Goal: Information Seeking & Learning: Learn about a topic

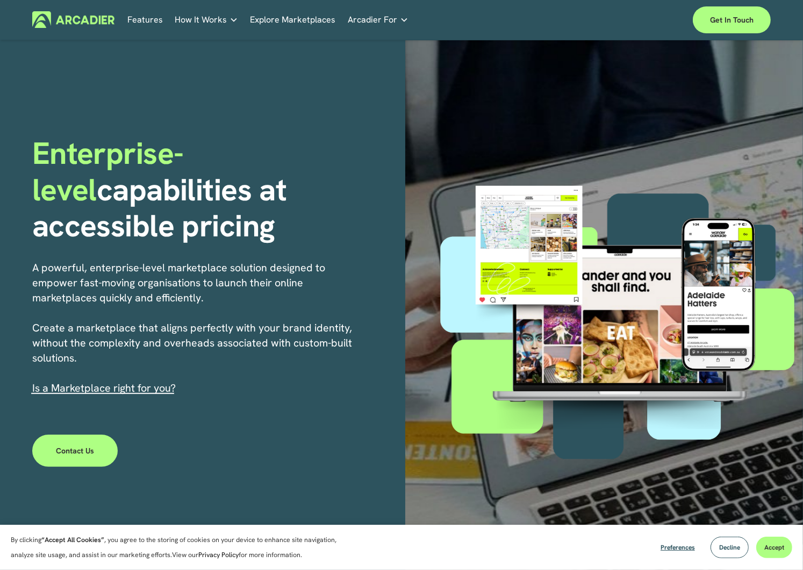
click at [280, 20] on link "Explore Marketplaces" at bounding box center [292, 19] width 85 height 17
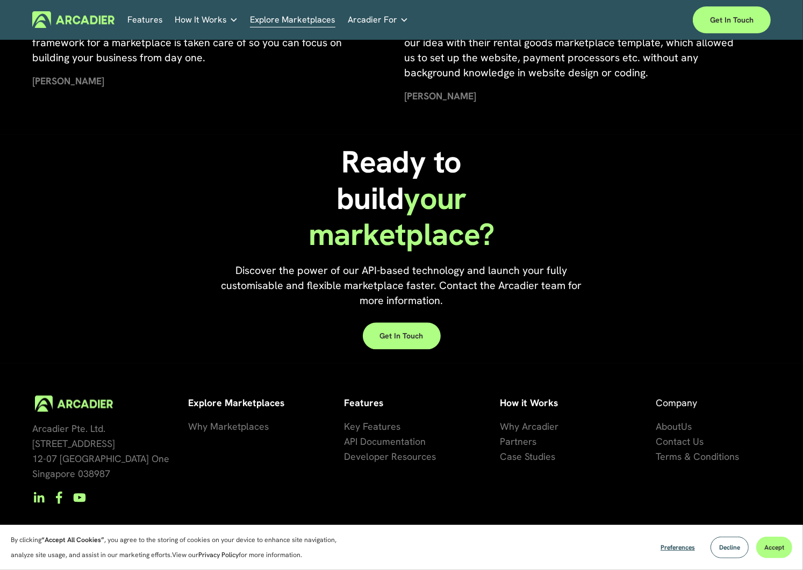
scroll to position [2271, 0]
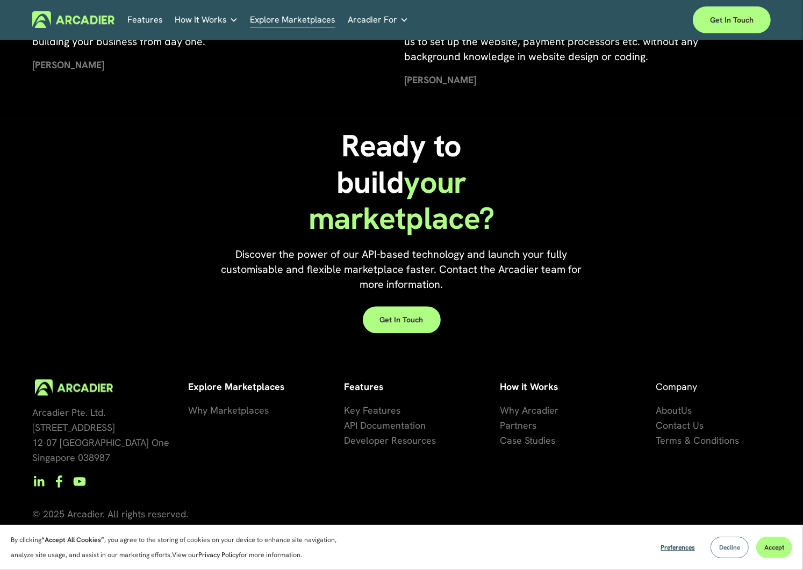
click at [720, 548] on span "Decline" at bounding box center [729, 547] width 21 height 9
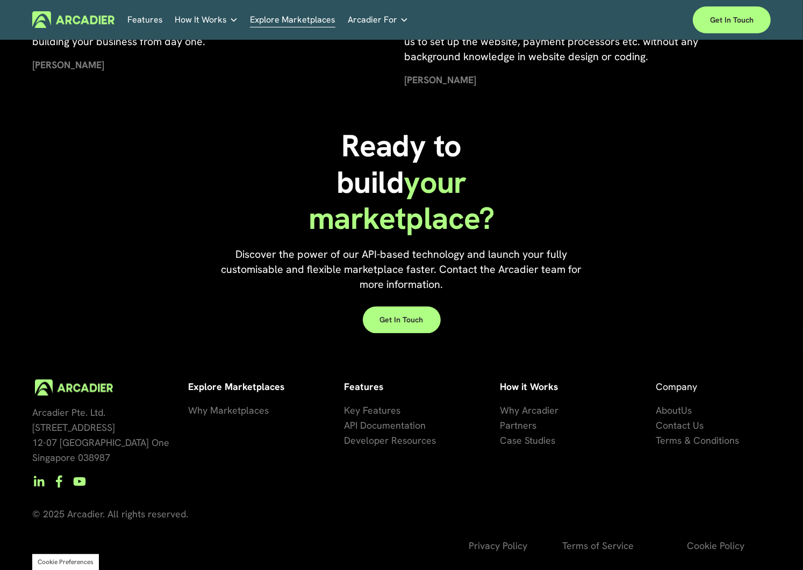
click at [802, 32] on div "Skip to Content Features How It Works" at bounding box center [401, 20] width 803 height 40
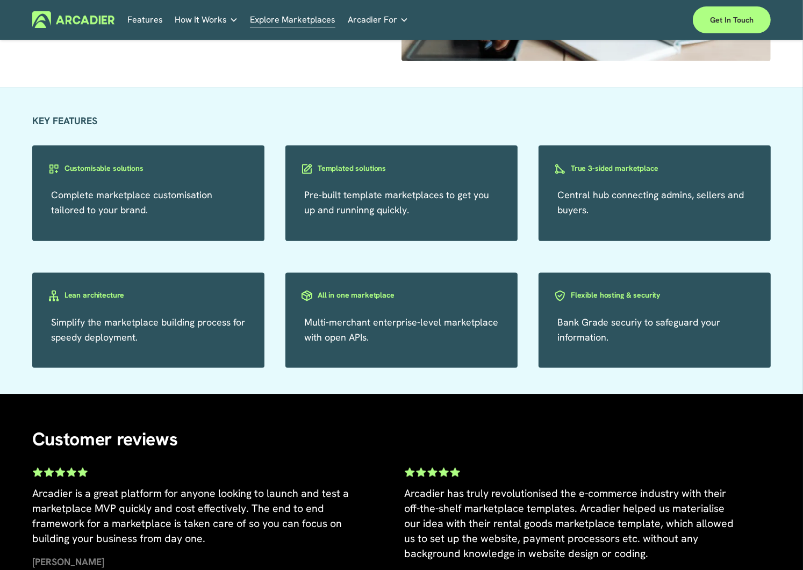
scroll to position [0, 0]
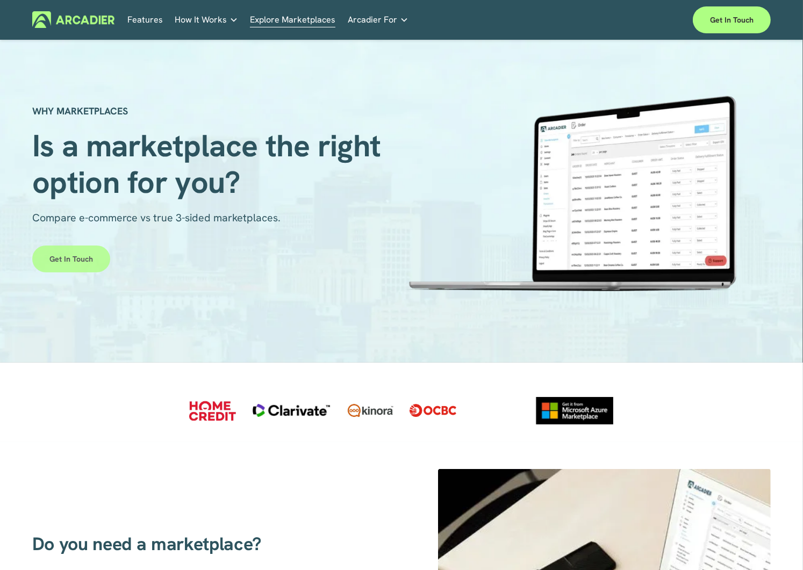
click at [77, 263] on link "Get in touch" at bounding box center [71, 259] width 78 height 27
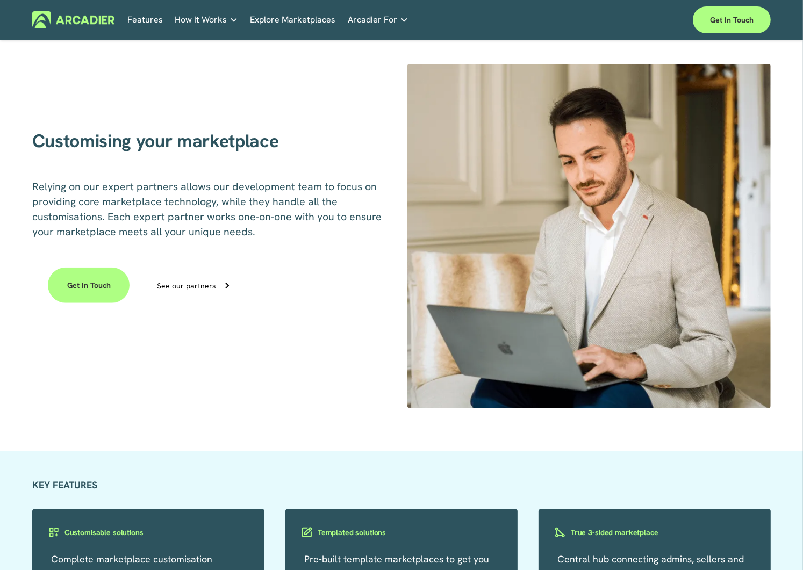
scroll to position [678, 0]
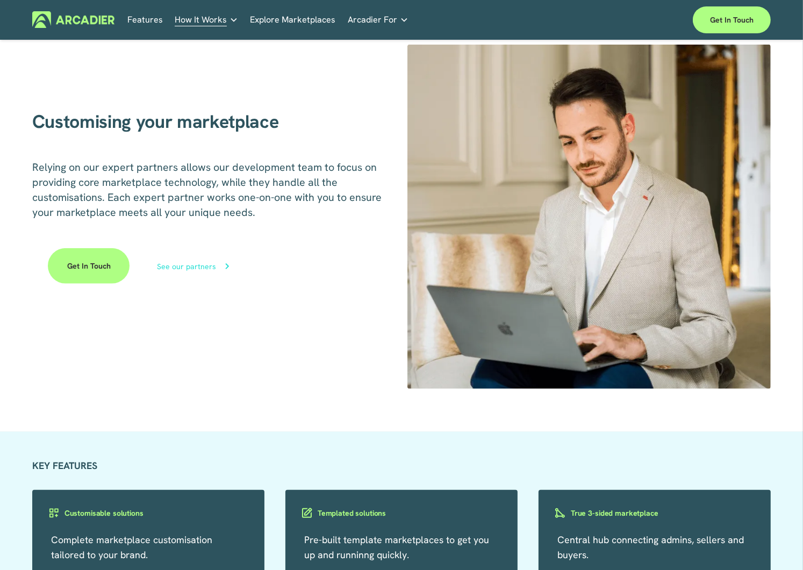
click at [202, 270] on div "See our partners" at bounding box center [186, 267] width 59 height 8
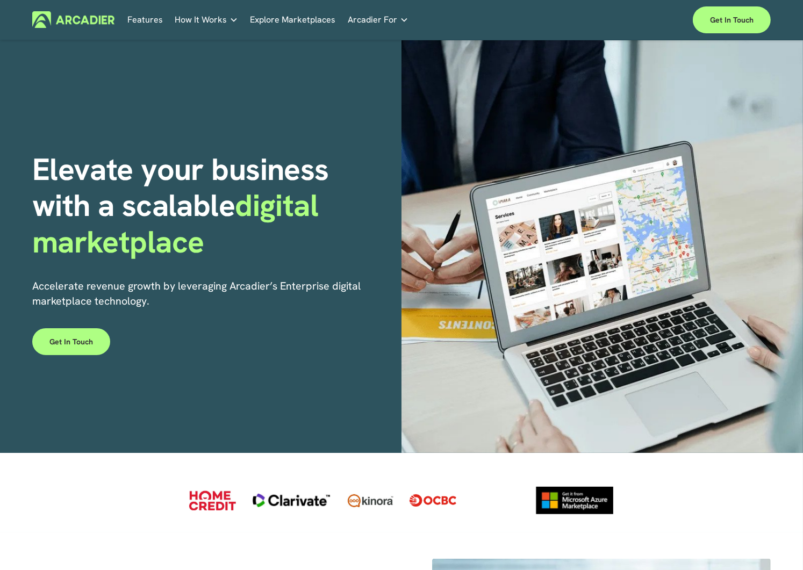
click at [0, 0] on h5 "Case Studies" at bounding box center [0, 0] width 0 height 0
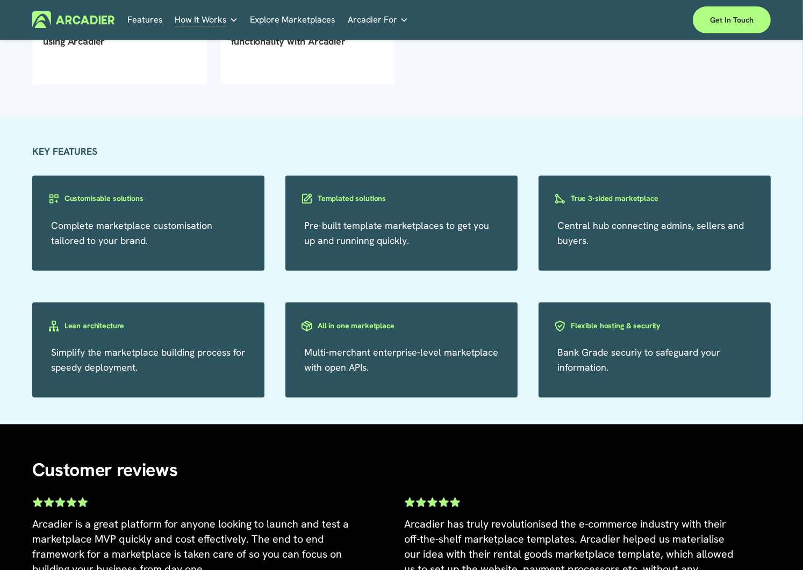
scroll to position [535, 0]
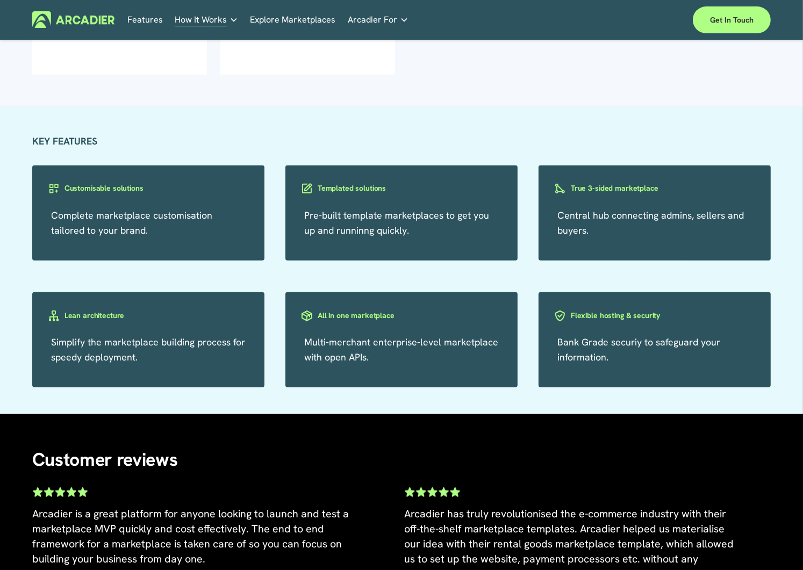
click at [272, 23] on link "Explore Marketplaces" at bounding box center [292, 19] width 85 height 17
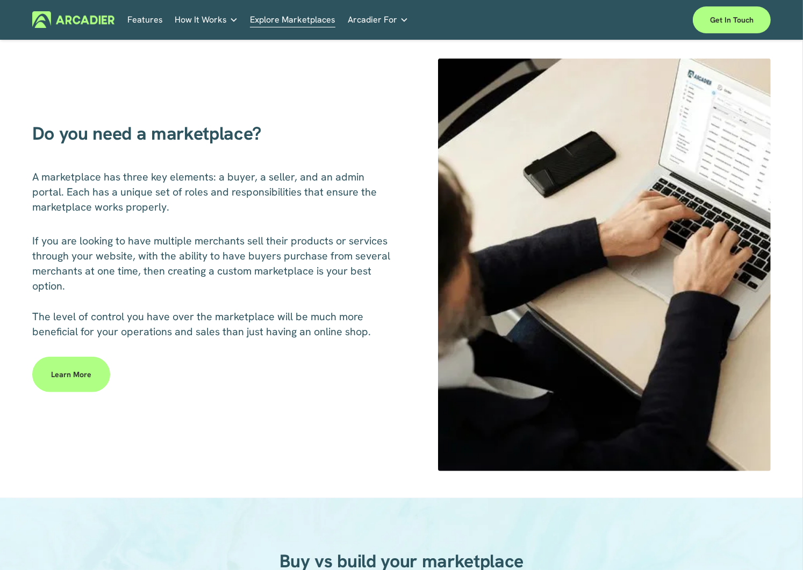
scroll to position [439, 0]
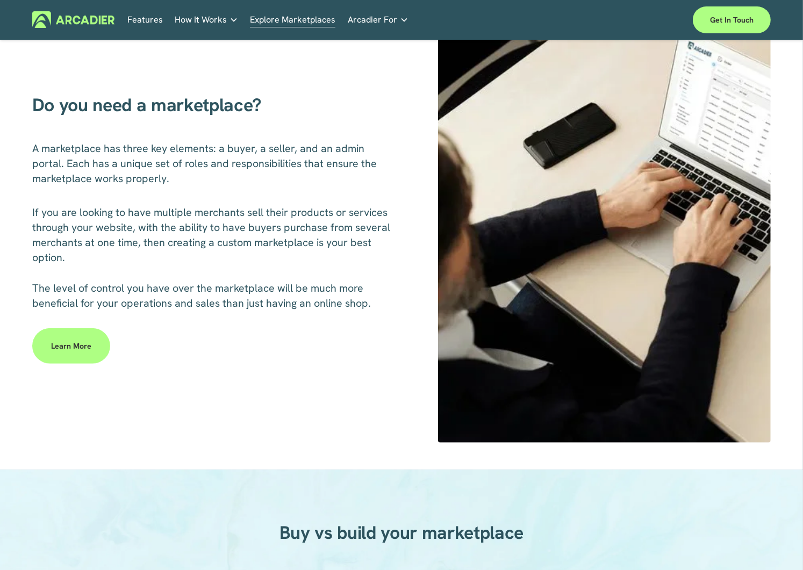
click at [375, 24] on span "Arcadier For" at bounding box center [372, 19] width 49 height 15
click at [0, 0] on link "Retail Marketplaces Whatever you are offering to your customer, we bring it all…" at bounding box center [0, 0] width 0 height 0
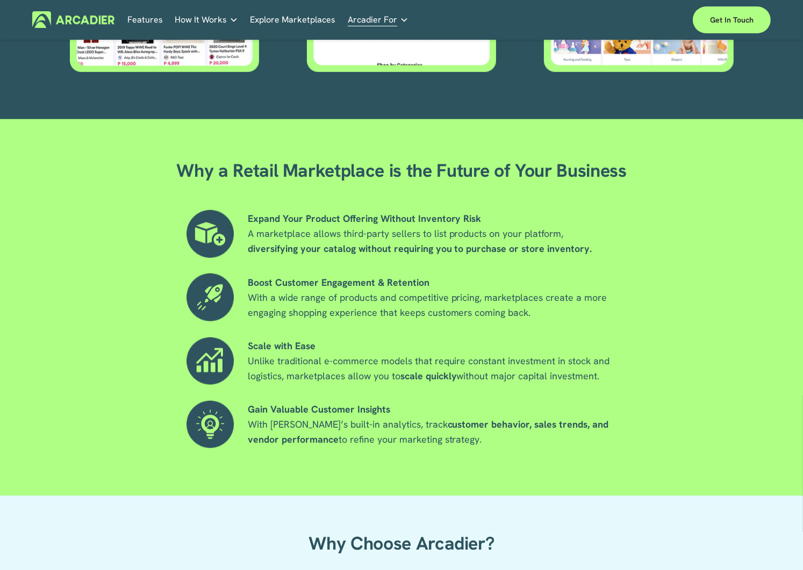
scroll to position [735, 0]
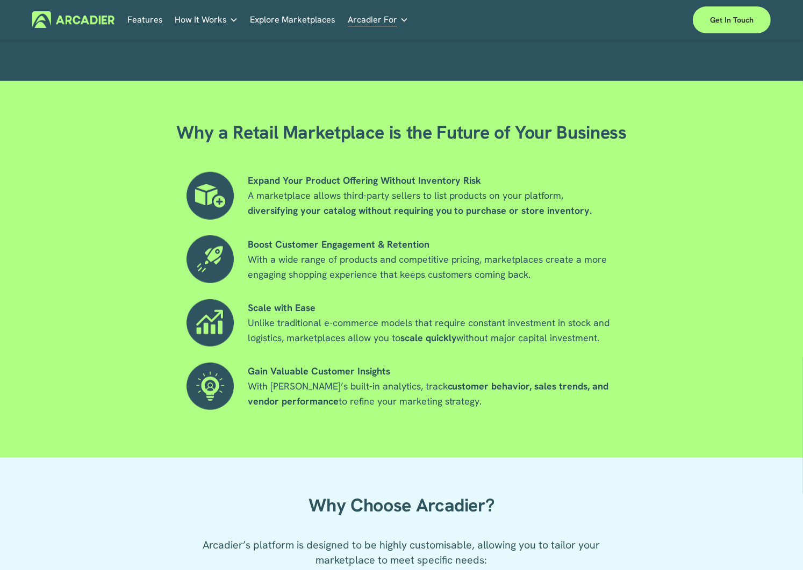
click at [775, 165] on div "Why a Retail Marketplace is the Future of Your Business Expand Your Product Off…" at bounding box center [401, 283] width 803 height 349
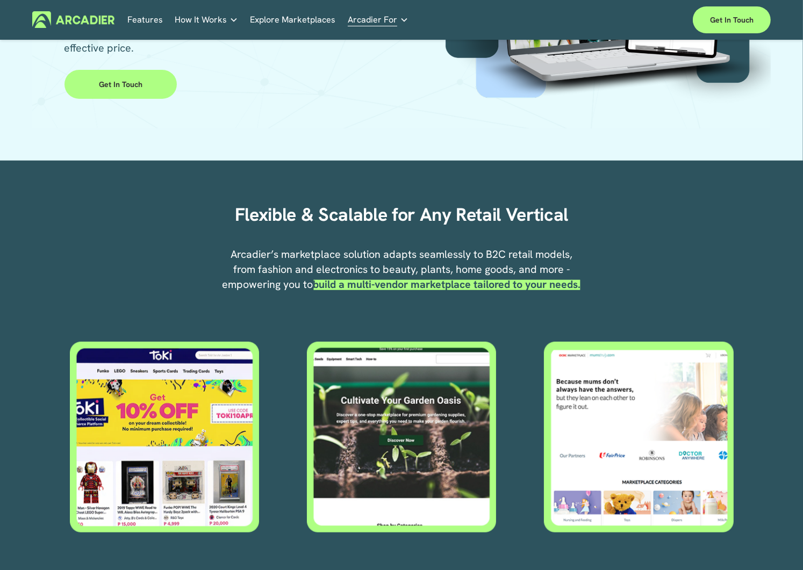
scroll to position [0, 0]
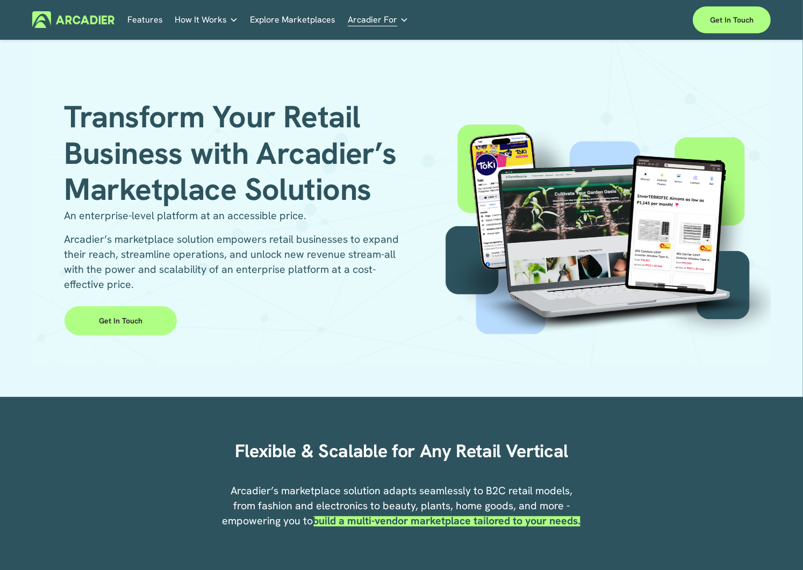
click at [154, 21] on link "Features" at bounding box center [144, 19] width 35 height 17
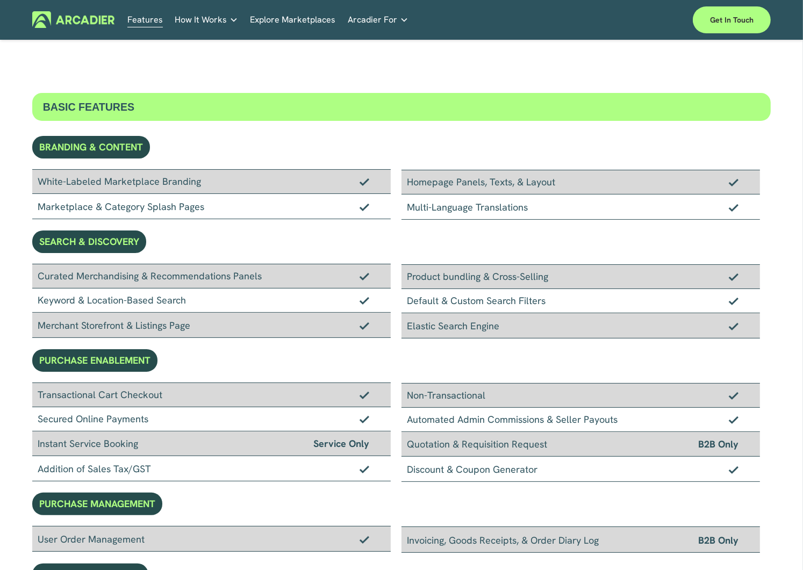
click at [283, 27] on link "Explore Marketplaces" at bounding box center [292, 19] width 85 height 17
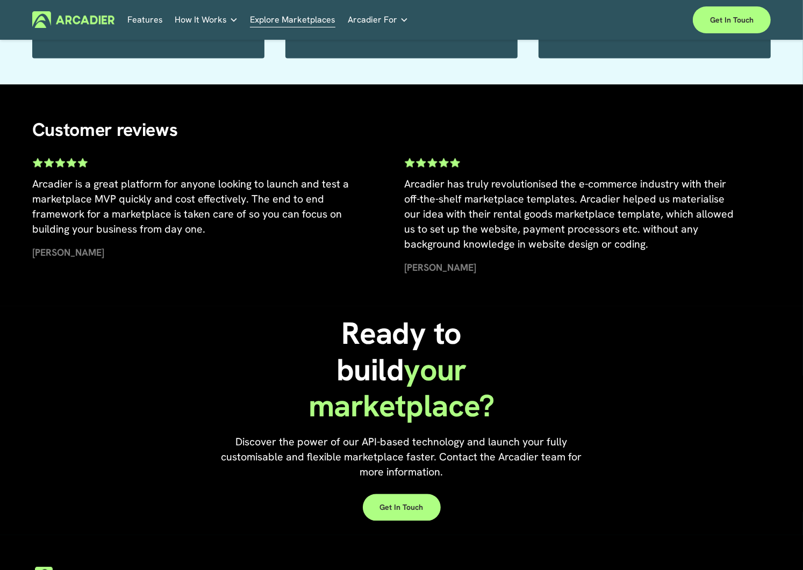
scroll to position [2149, 0]
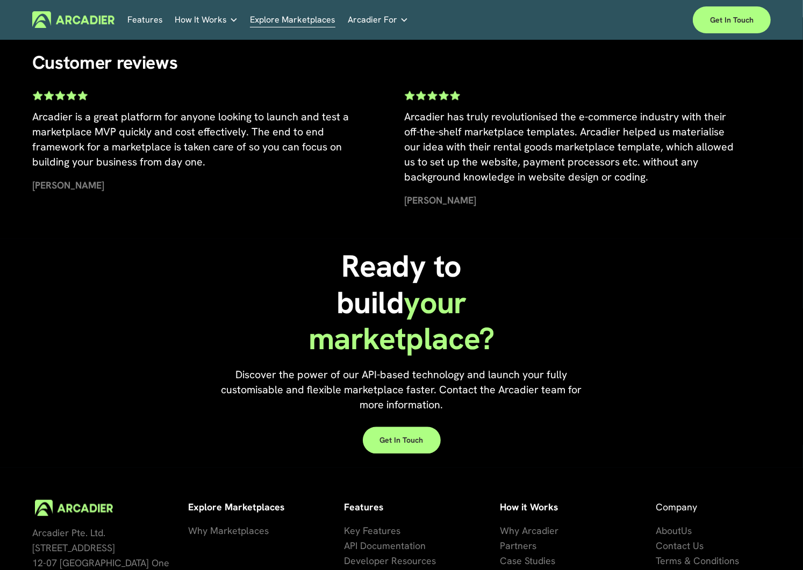
click at [387, 16] on span "Arcadier For" at bounding box center [372, 19] width 49 height 15
click at [0, 0] on link "Auto Parts We streamline and improve operations through our Auto Parts market p…" at bounding box center [0, 0] width 0 height 0
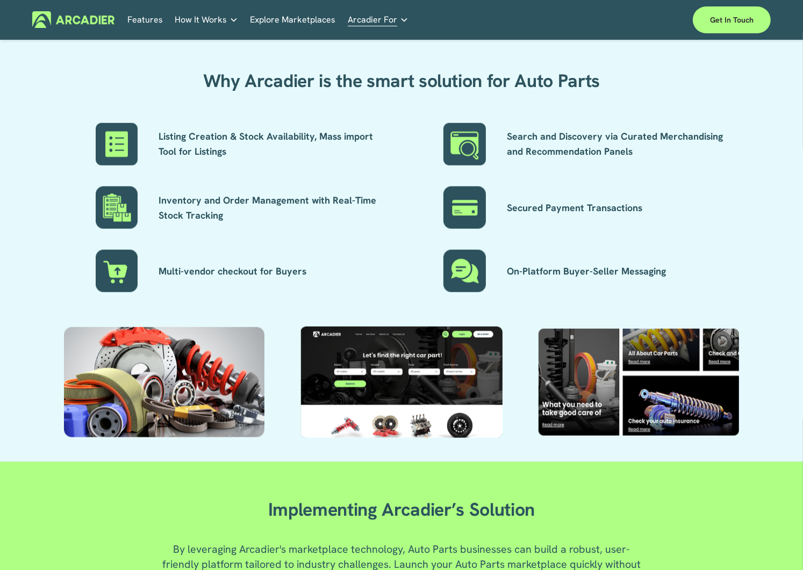
scroll to position [954, 0]
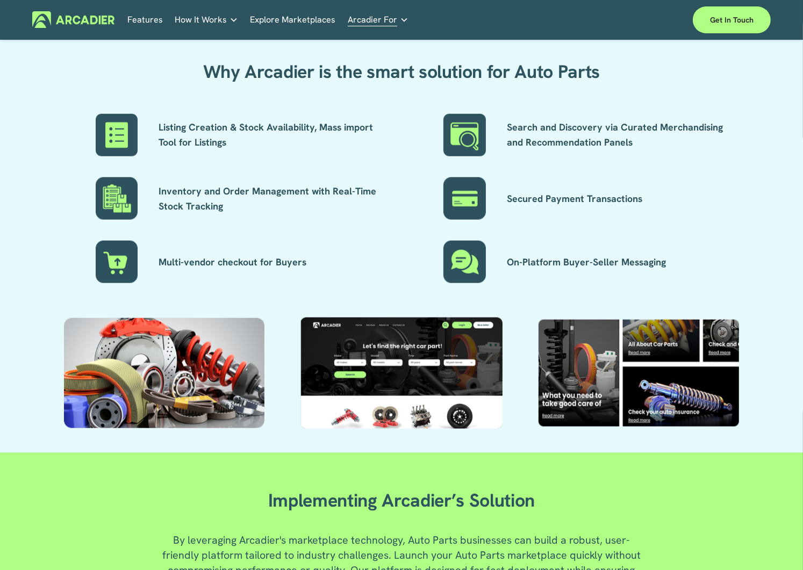
click at [0, 0] on div "Services Economic Development Designed to support your visitor economy agenda a…" at bounding box center [0, 0] width 0 height 0
click at [0, 0] on link "Retail Marketplaces Whatever you are offering to your customer, we bring it all…" at bounding box center [0, 0] width 0 height 0
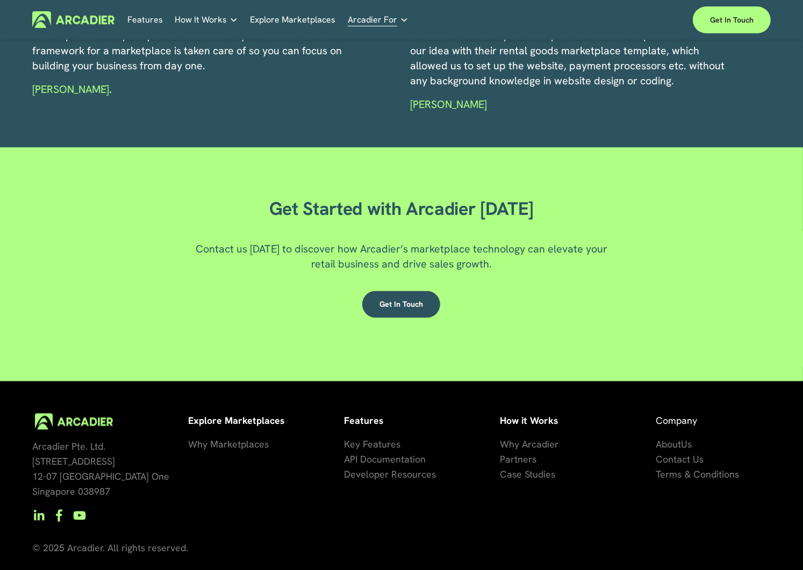
scroll to position [1699, 0]
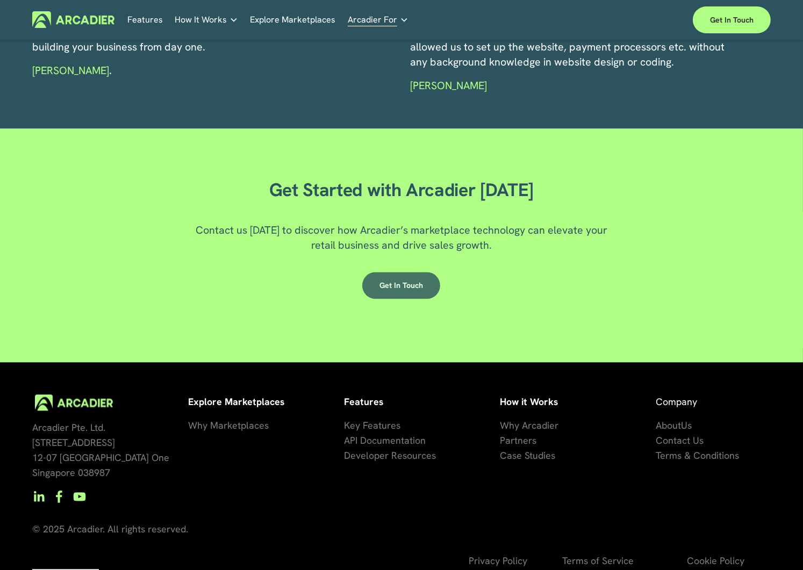
click at [415, 299] on link "Get in Touch" at bounding box center [401, 285] width 78 height 27
